Goal: Transaction & Acquisition: Purchase product/service

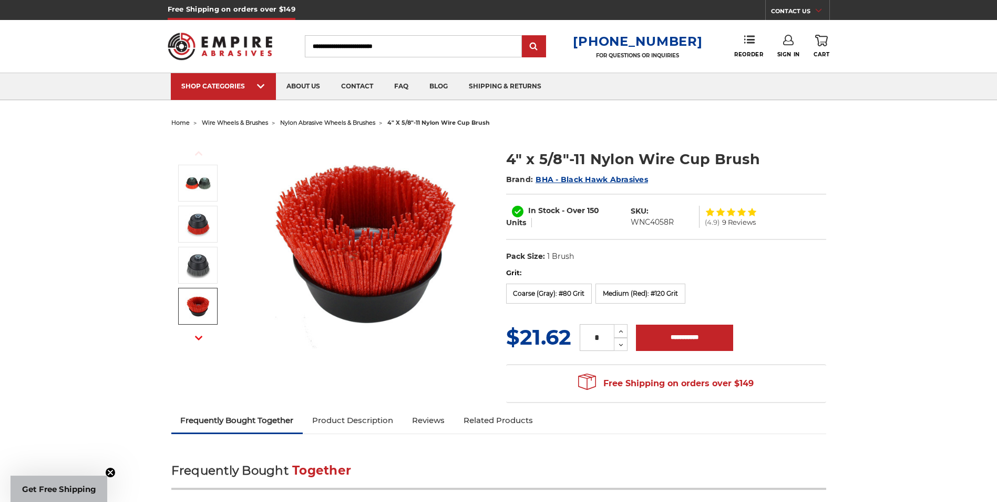
click at [203, 305] on img at bounding box center [198, 306] width 26 height 26
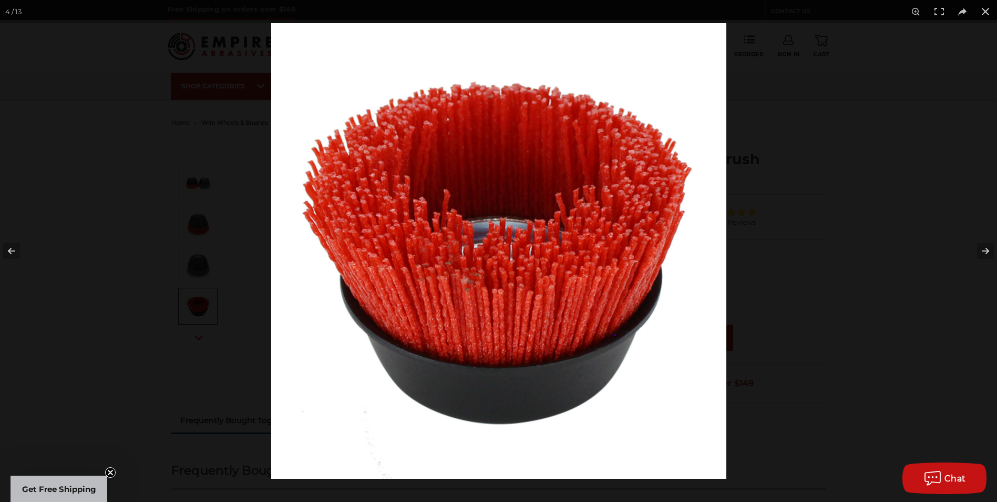
click at [822, 220] on div at bounding box center [769, 274] width 997 height 502
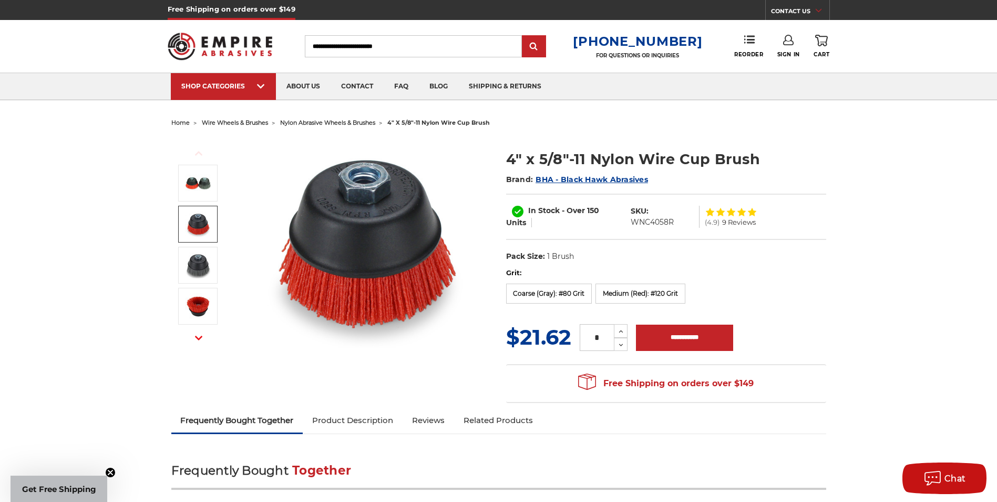
click at [202, 221] on img at bounding box center [198, 224] width 26 height 26
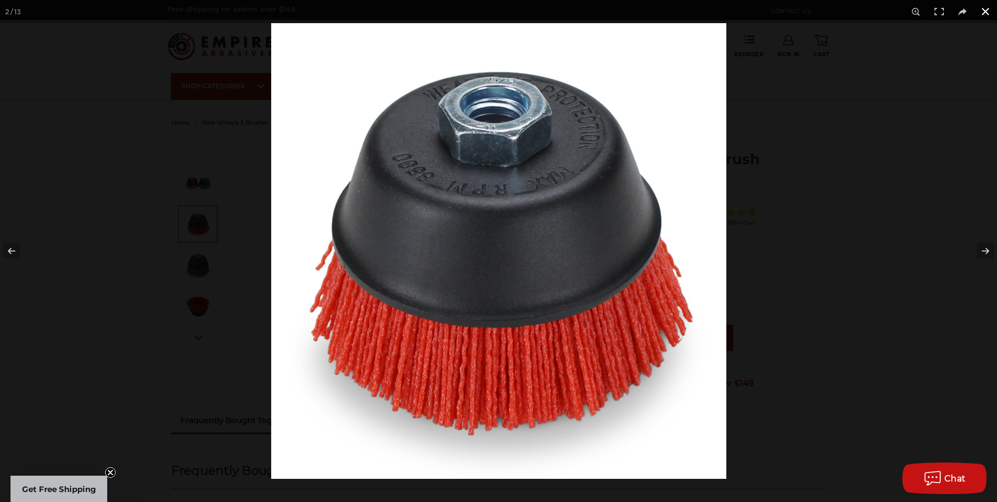
click at [987, 13] on button at bounding box center [985, 11] width 23 height 23
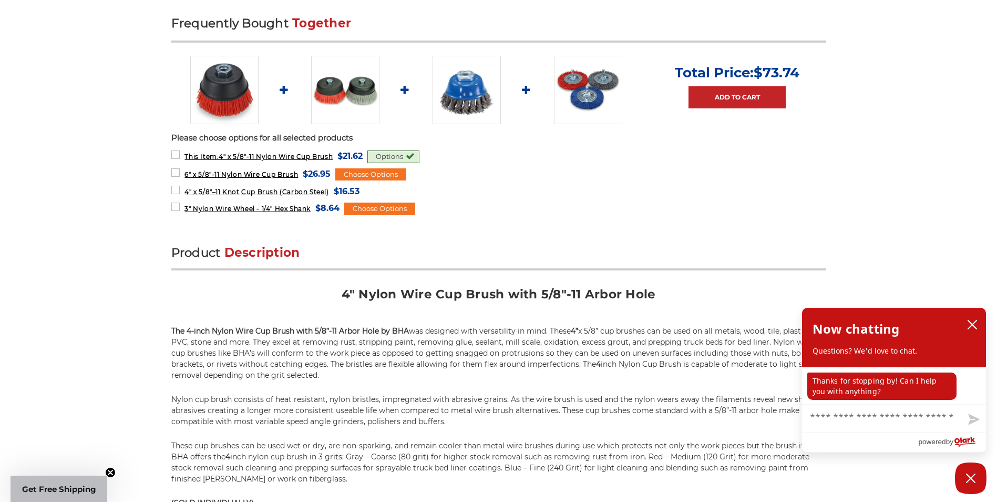
scroll to position [263, 0]
